Goal: Task Accomplishment & Management: Complete application form

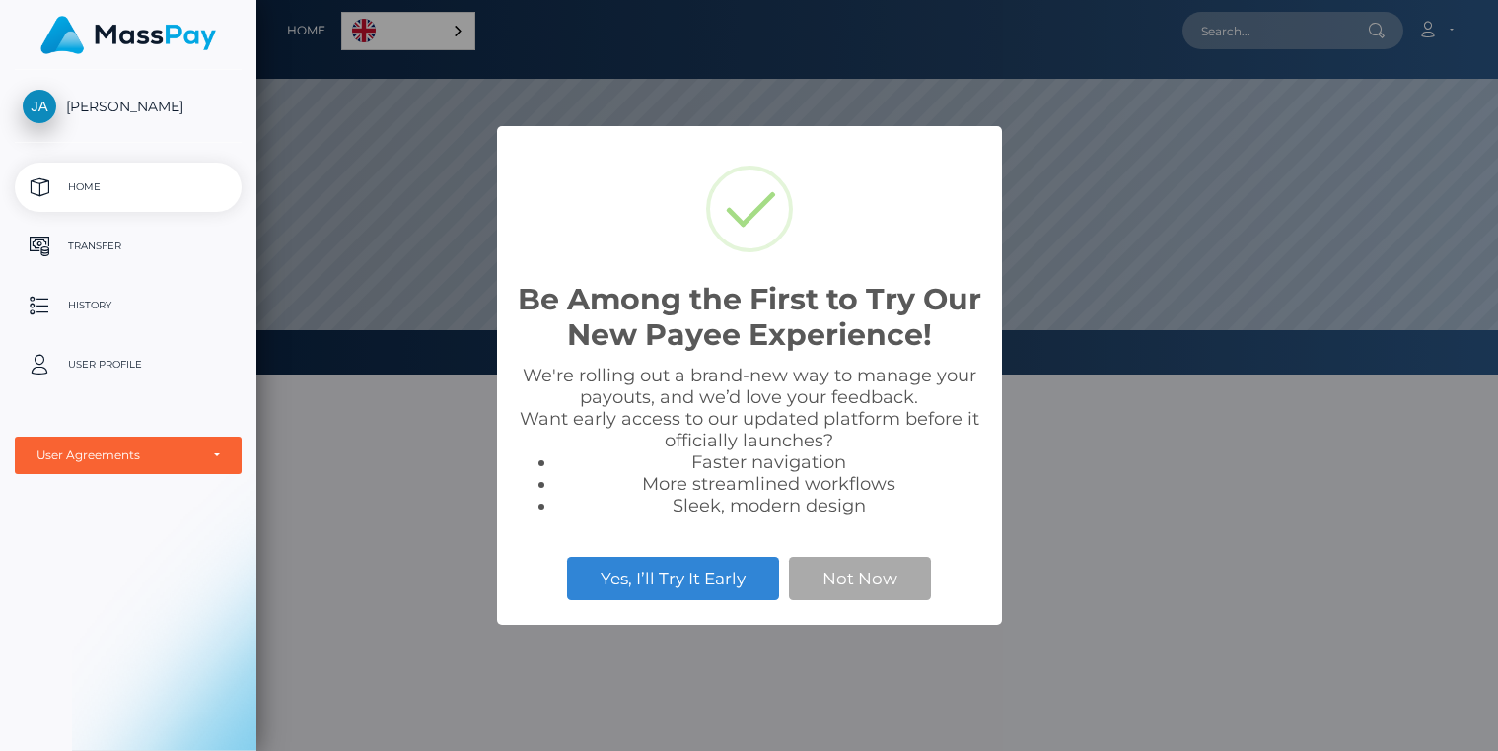
scroll to position [375, 1241]
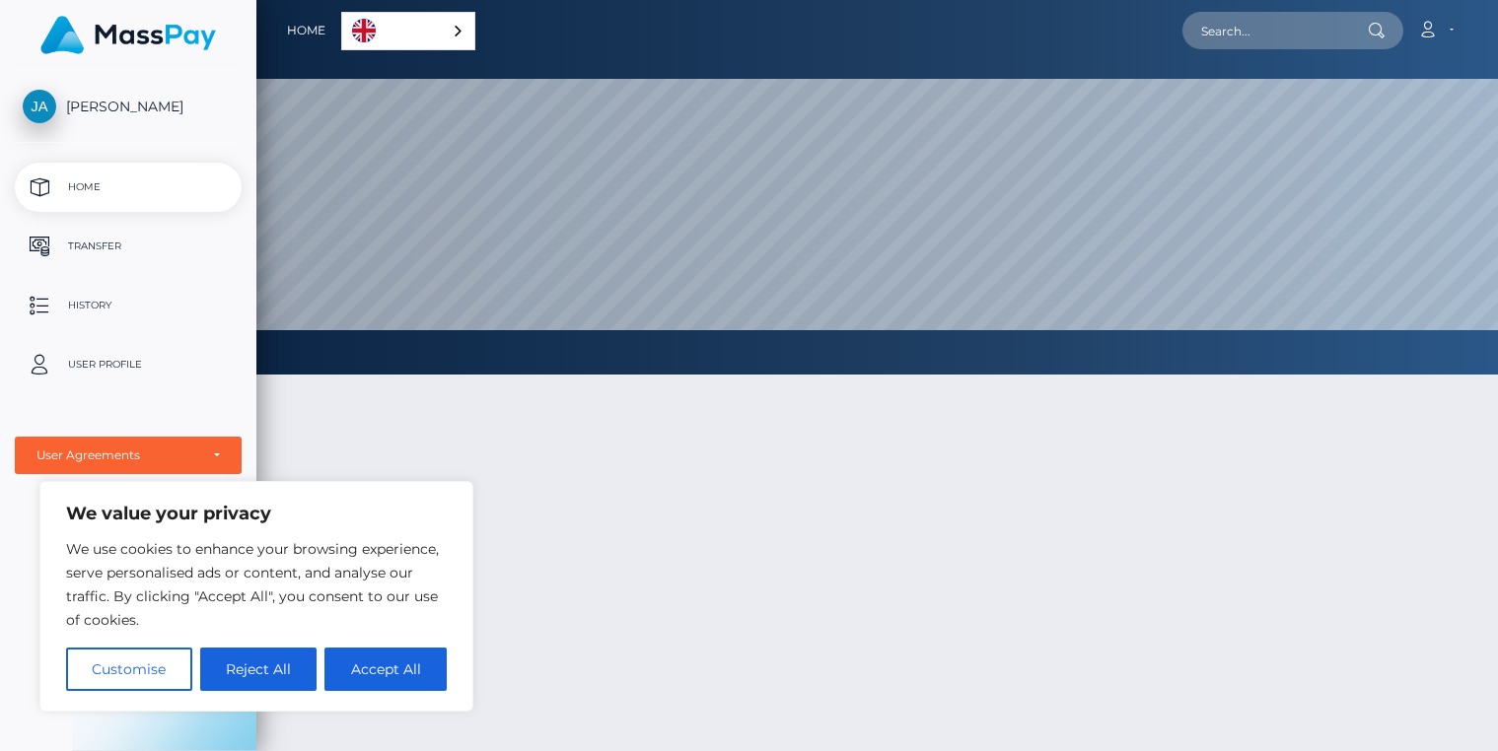
click at [392, 31] on link "English" at bounding box center [408, 31] width 132 height 36
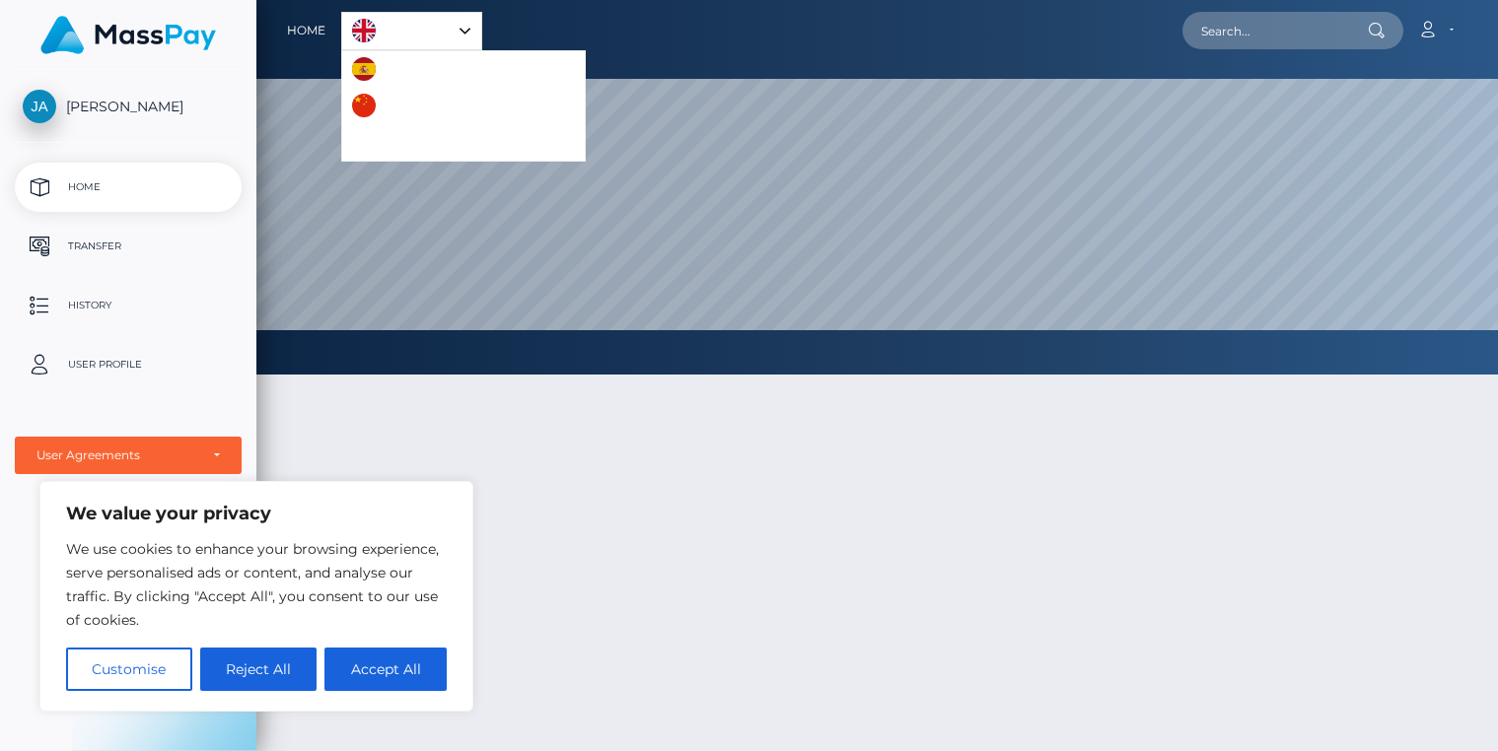
scroll to position [37, 0]
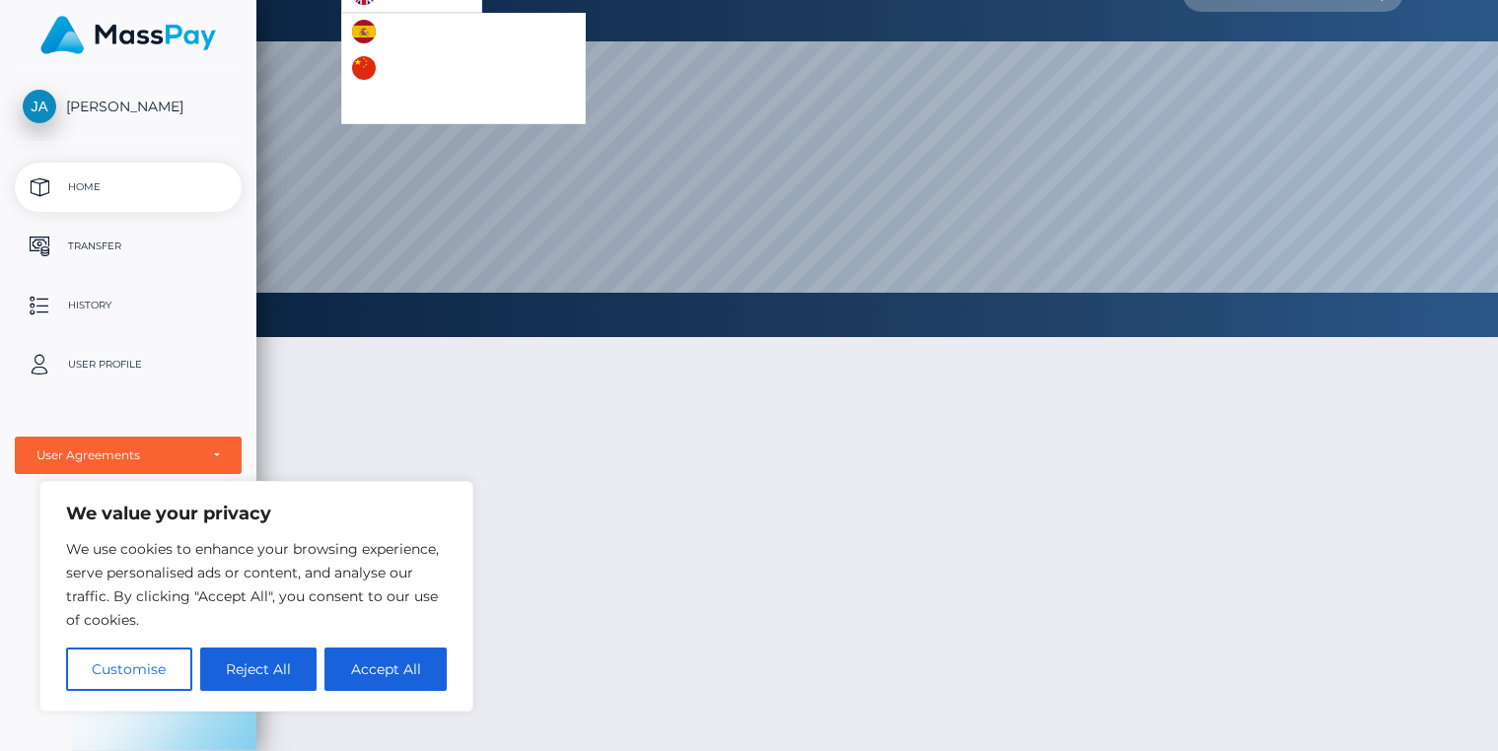
click at [582, 456] on div at bounding box center [876, 623] width 1241 height 630
click at [399, 672] on button "Accept All" at bounding box center [385, 669] width 122 height 43
checkbox input "true"
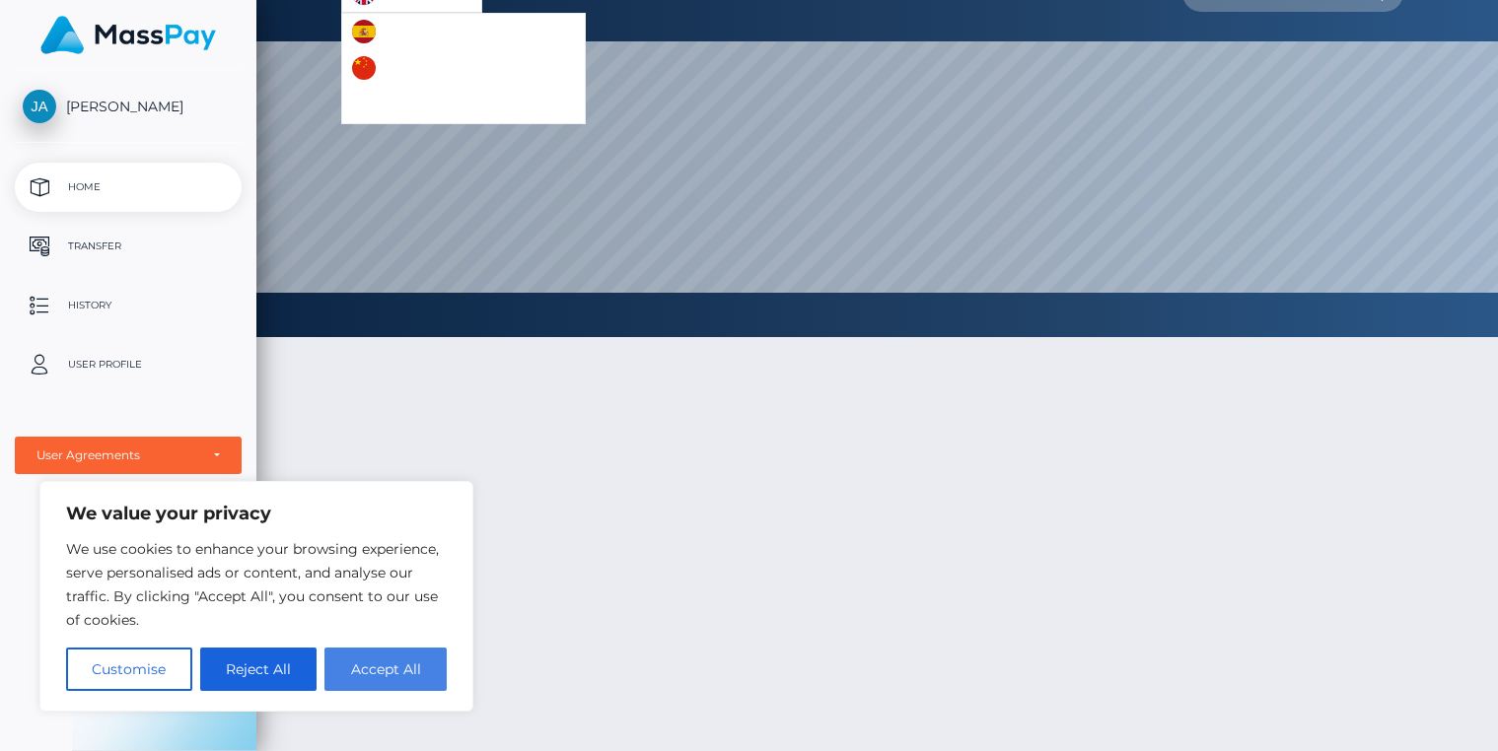
checkbox input "true"
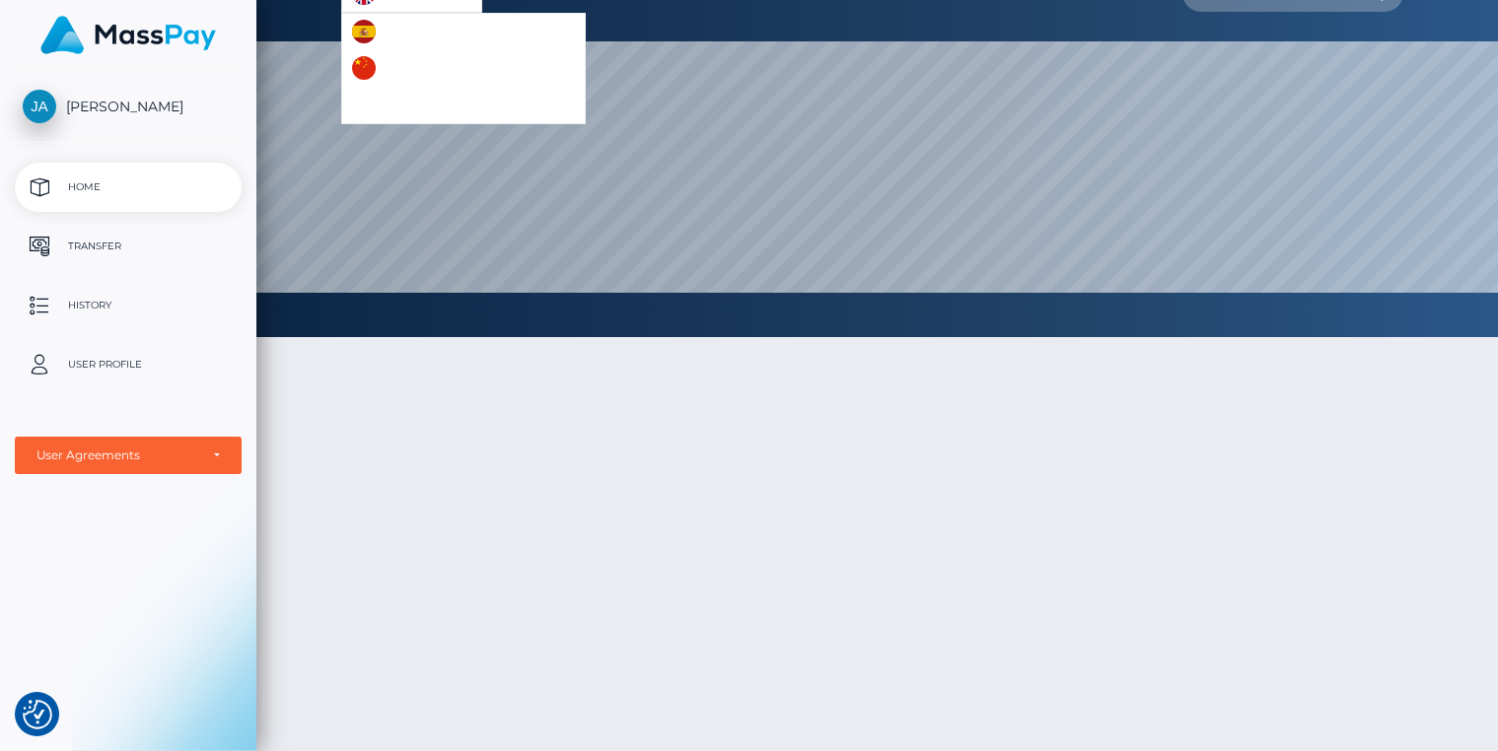
scroll to position [0, 0]
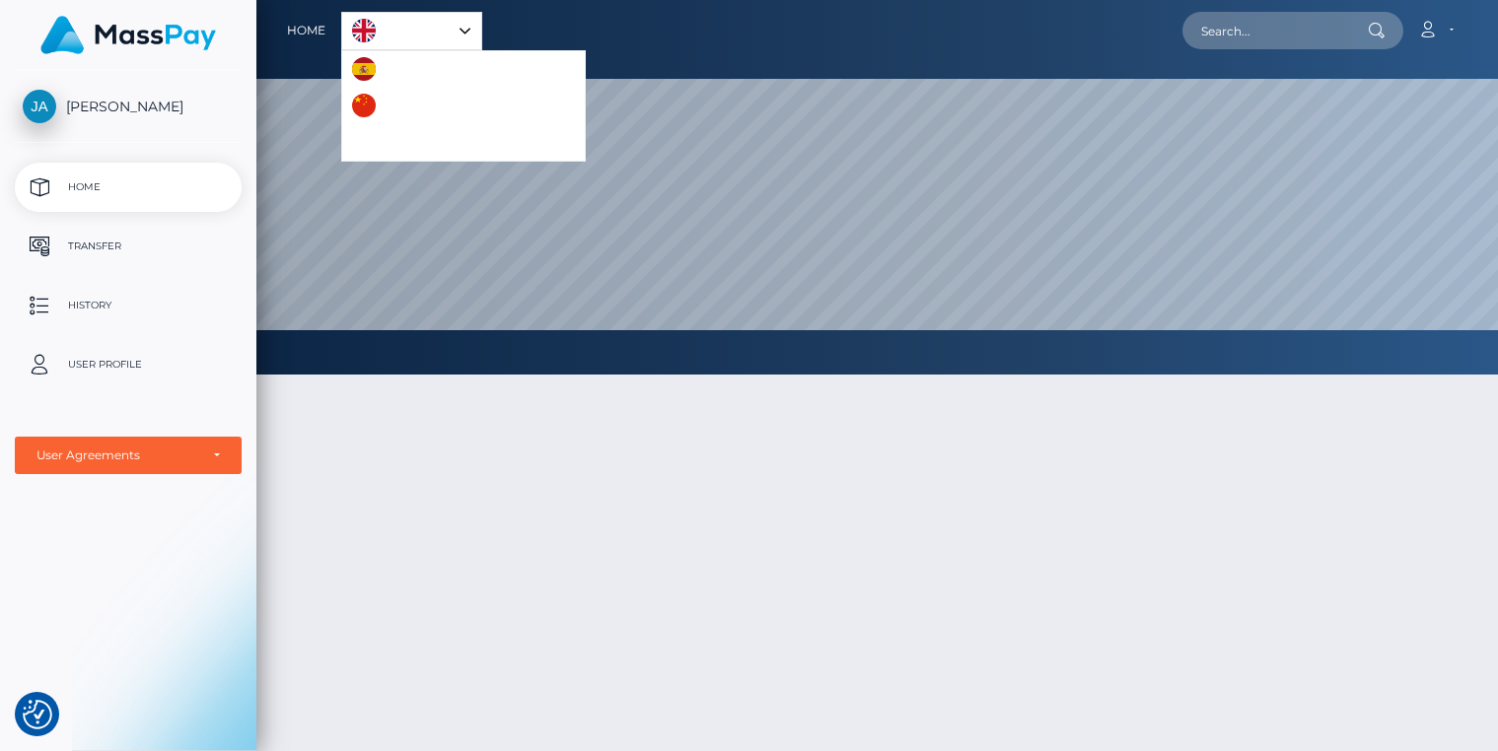
drag, startPoint x: 641, startPoint y: 614, endPoint x: 626, endPoint y: 614, distance: 14.8
click at [640, 614] on div at bounding box center [876, 660] width 1241 height 630
click at [108, 455] on div "User Agreements" at bounding box center [117, 456] width 162 height 16
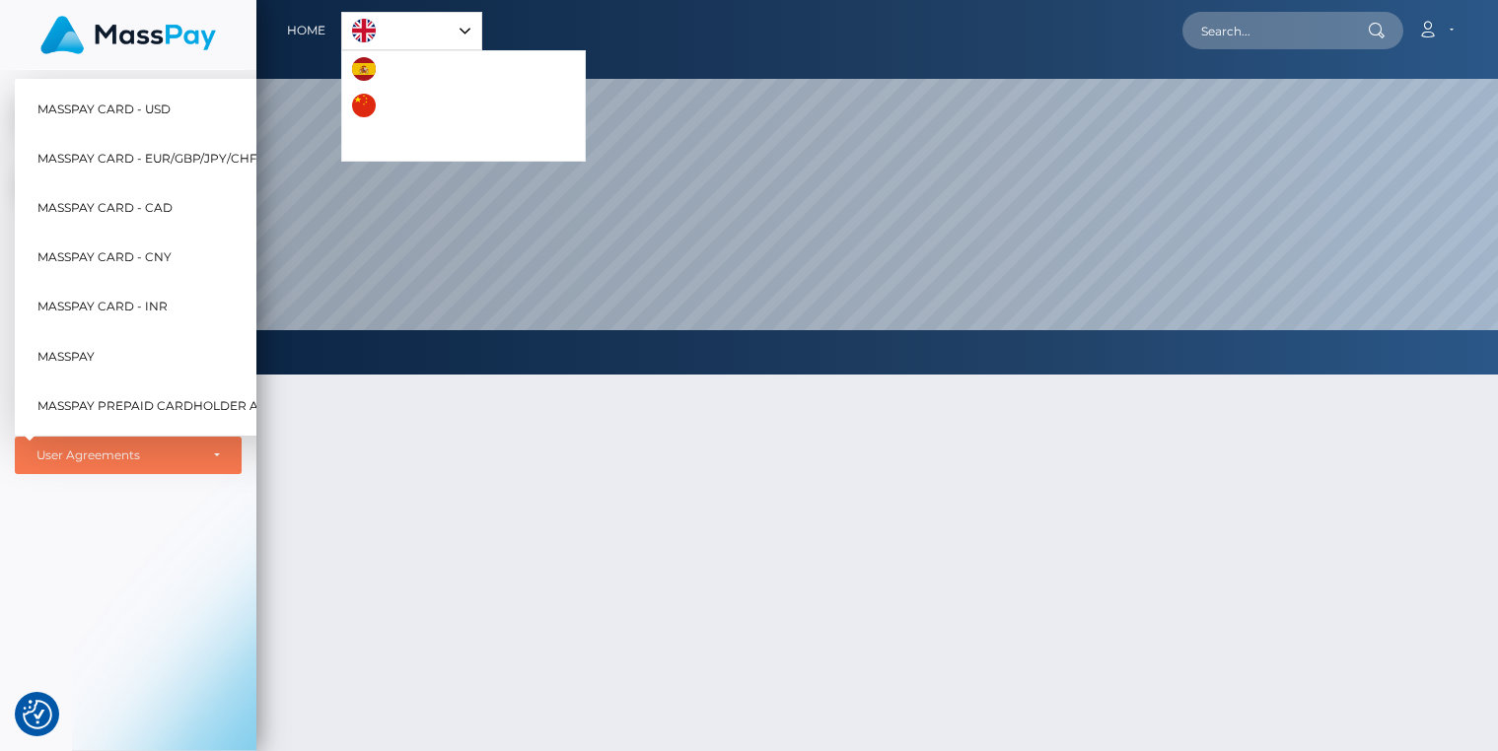
click at [102, 202] on span "MassPay Card - CAD" at bounding box center [104, 208] width 135 height 26
select select "3"
